Goal: Task Accomplishment & Management: Use online tool/utility

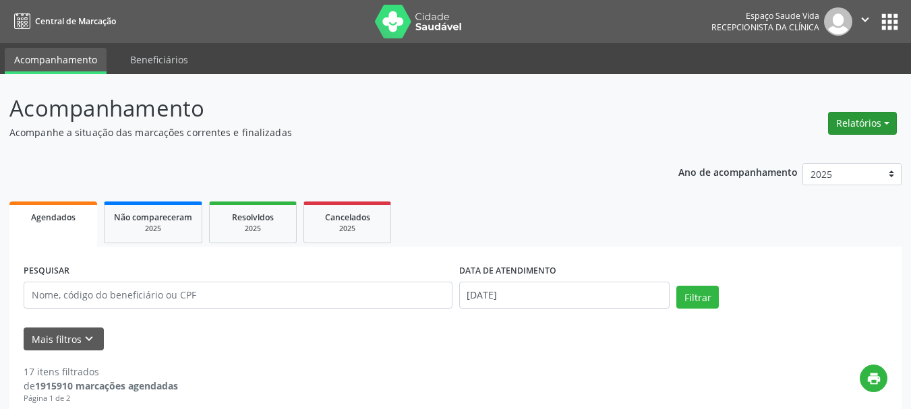
click at [864, 126] on button "Relatórios" at bounding box center [862, 123] width 69 height 23
click at [808, 150] on link "Agendamentos" at bounding box center [825, 152] width 145 height 19
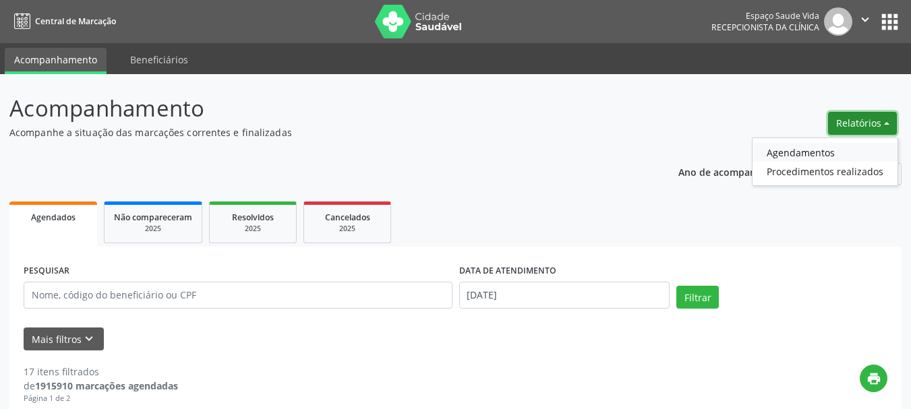
select select "8"
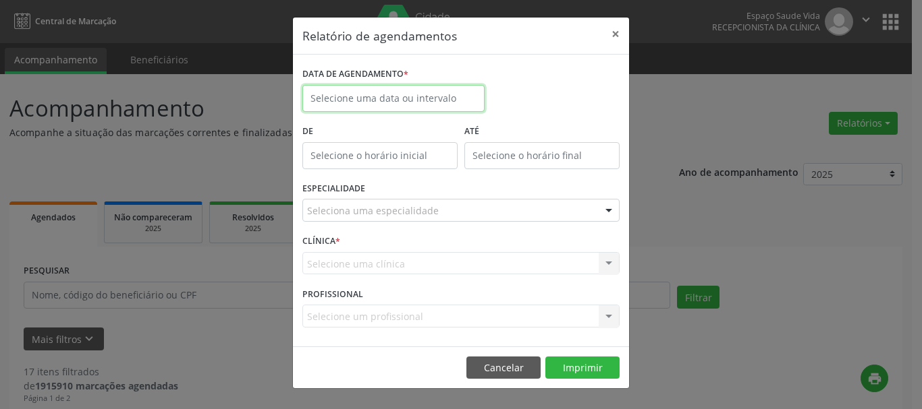
click at [364, 94] on input "text" at bounding box center [393, 98] width 182 height 27
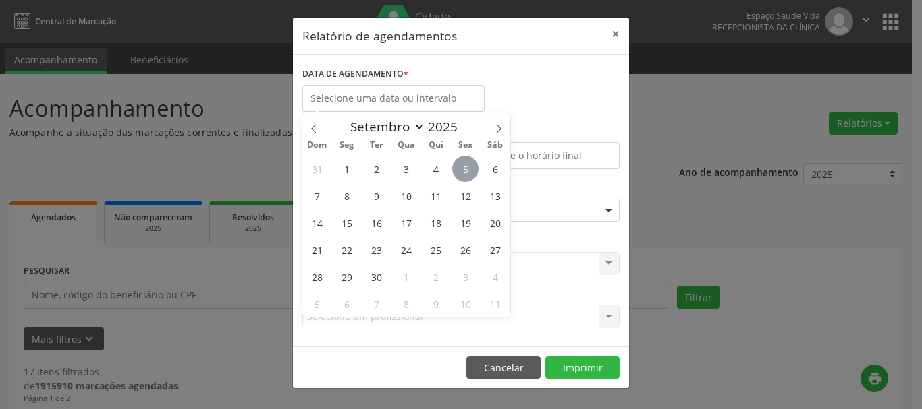
click at [466, 169] on span "5" at bounding box center [465, 169] width 26 height 26
type input "[DATE]"
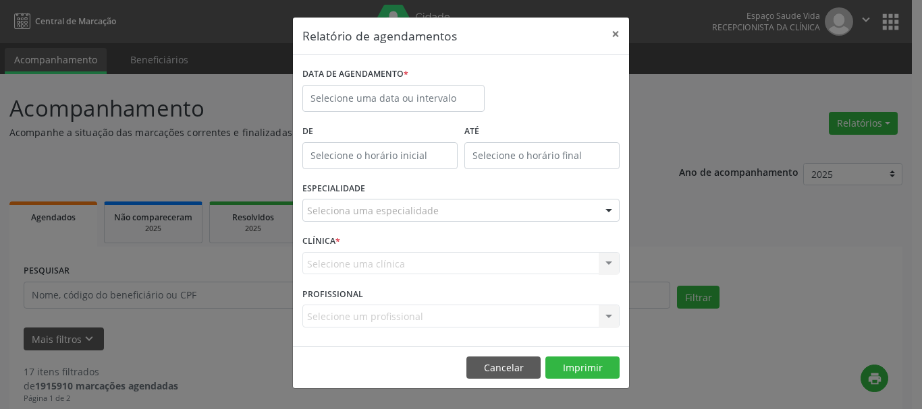
click at [698, 132] on div "Relatório de agendamentos × DATA DE AGENDAMENTO * De ATÉ ESPECIALIDADE Selecion…" at bounding box center [461, 204] width 922 height 409
click at [346, 97] on input "text" at bounding box center [393, 98] width 182 height 27
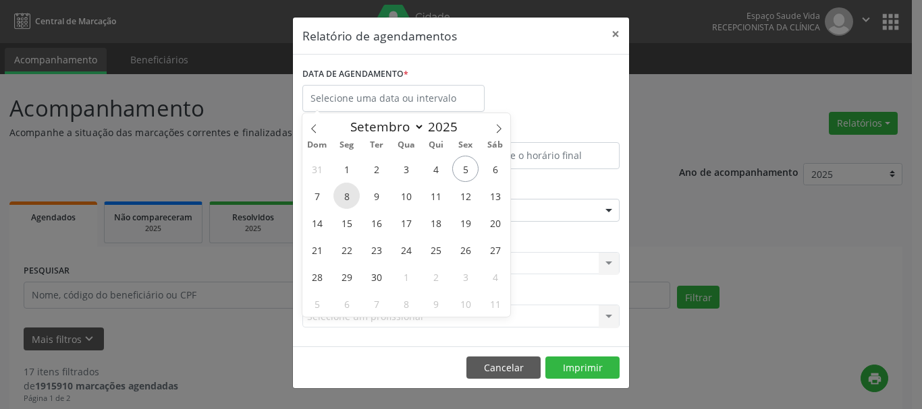
click at [346, 202] on span "8" at bounding box center [346, 196] width 26 height 26
type input "[DATE]"
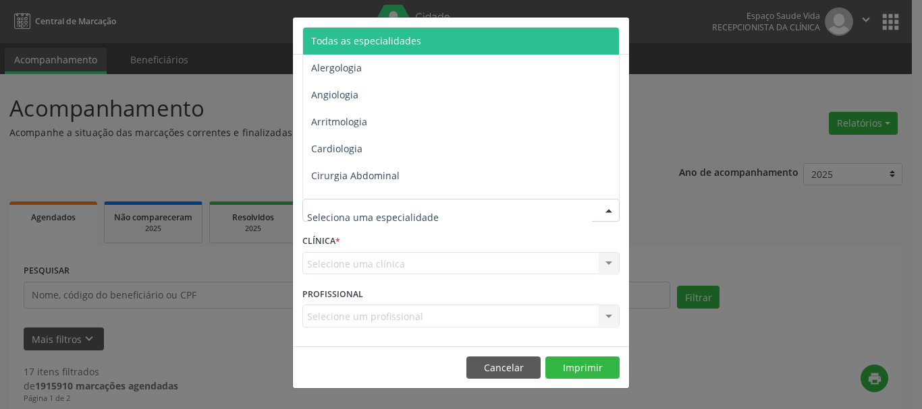
click at [366, 30] on span "Todas as especialidades" at bounding box center [462, 41] width 318 height 27
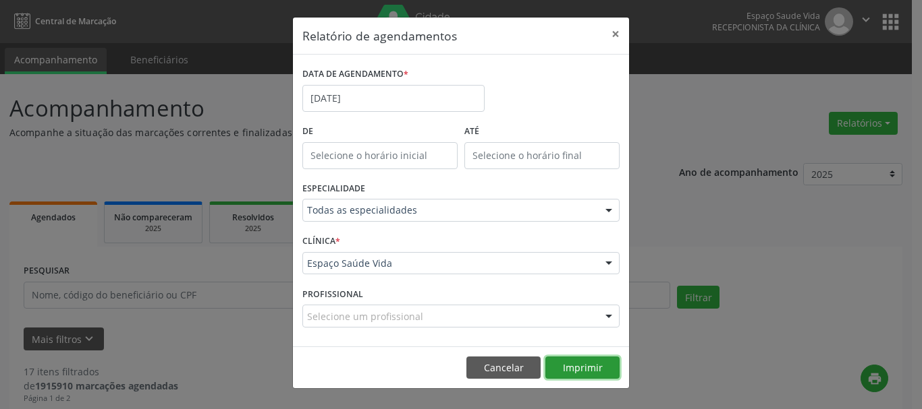
click at [565, 370] on button "Imprimir" at bounding box center [582, 368] width 74 height 23
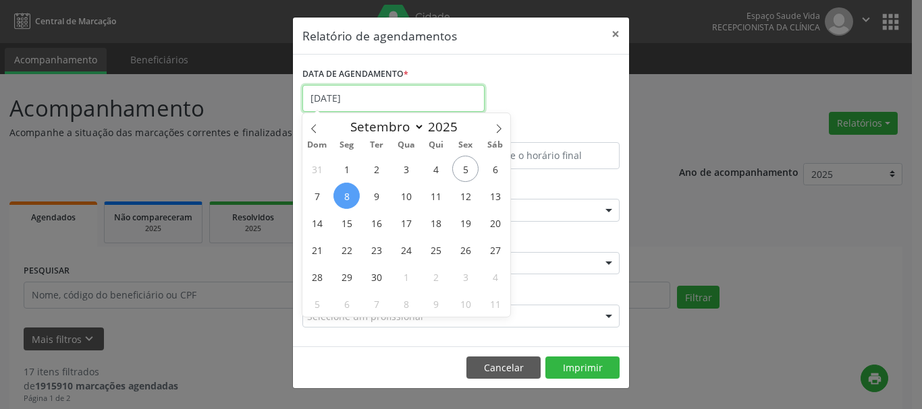
click at [380, 98] on input "[DATE]" at bounding box center [393, 98] width 182 height 27
click at [377, 199] on span "9" at bounding box center [376, 196] width 26 height 26
type input "[DATE]"
click at [377, 199] on span "9" at bounding box center [376, 196] width 26 height 26
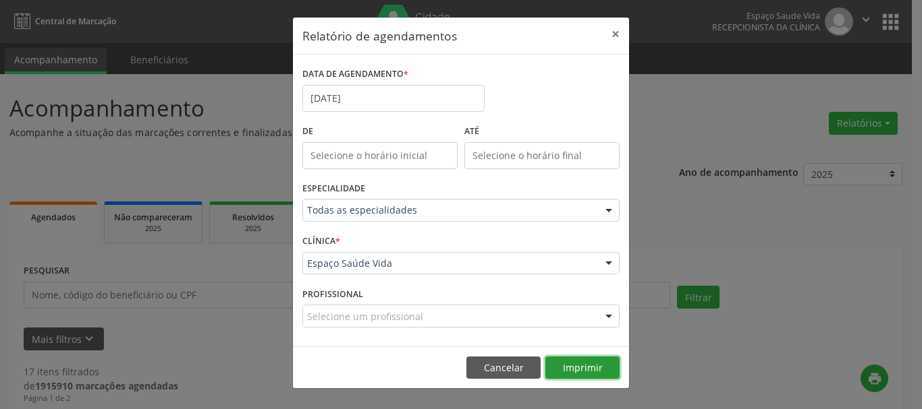
click at [609, 362] on button "Imprimir" at bounding box center [582, 368] width 74 height 23
